Goal: Obtain resource: Download file/media

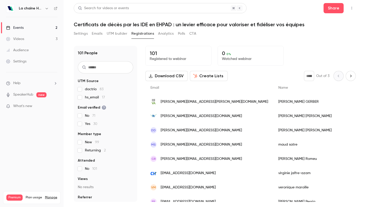
click at [165, 35] on button "Analytics" at bounding box center [166, 34] width 16 height 8
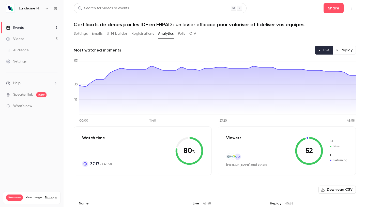
click at [139, 33] on button "Registrations" at bounding box center [143, 34] width 23 height 8
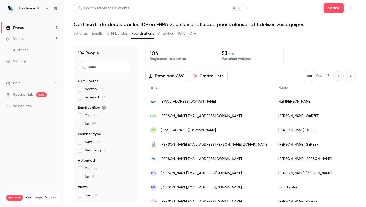
click at [164, 33] on button "Analytics" at bounding box center [166, 34] width 16 height 8
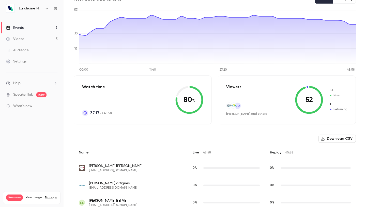
scroll to position [54, 0]
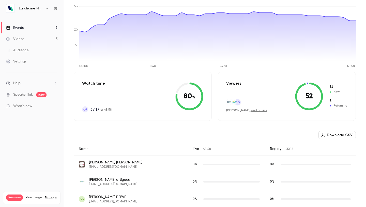
click at [330, 135] on button "Download CSV" at bounding box center [337, 135] width 37 height 8
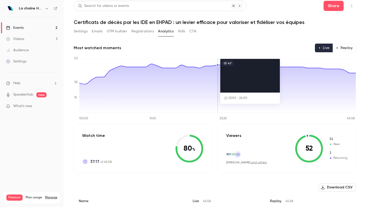
scroll to position [0, 0]
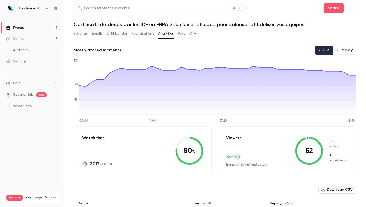
click at [183, 33] on button "Polls" at bounding box center [181, 34] width 7 height 8
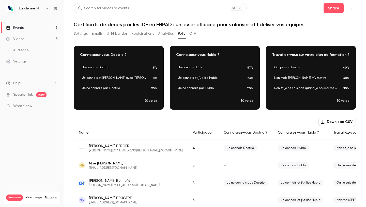
click at [333, 122] on button "Download CSV" at bounding box center [337, 122] width 37 height 8
click at [64, 58] on main "Search for videos or events Share Certificats de décès par les IDE en EHPAD : u…" at bounding box center [215, 103] width 303 height 207
click at [194, 35] on button "CTA" at bounding box center [193, 34] width 7 height 8
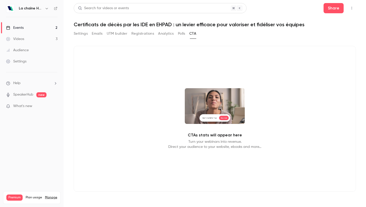
click at [161, 35] on button "Analytics" at bounding box center [166, 34] width 16 height 8
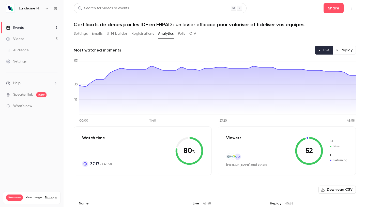
click at [140, 33] on button "Registrations" at bounding box center [143, 34] width 23 height 8
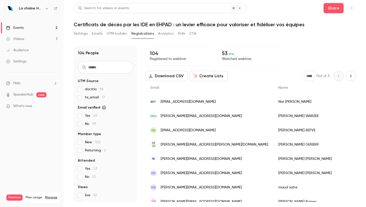
click at [78, 33] on button "Settings" at bounding box center [81, 34] width 14 height 8
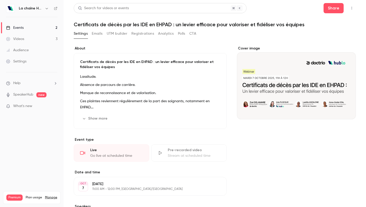
click at [143, 34] on button "Registrations" at bounding box center [143, 34] width 23 height 8
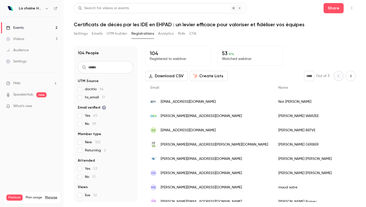
click at [161, 74] on button "Download CSV" at bounding box center [167, 76] width 42 height 10
